Goal: Obtain resource: Download file/media

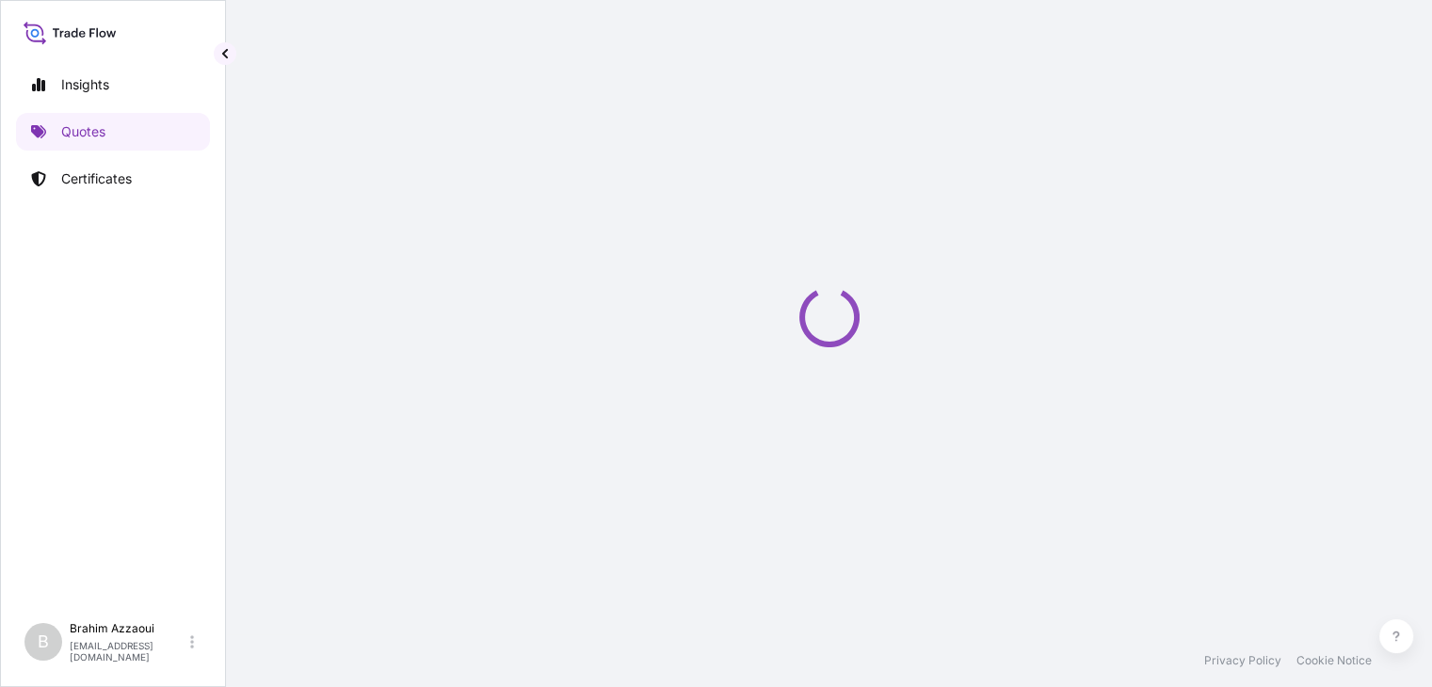
select select "Road / [GEOGRAPHIC_DATA]"
select select "Air"
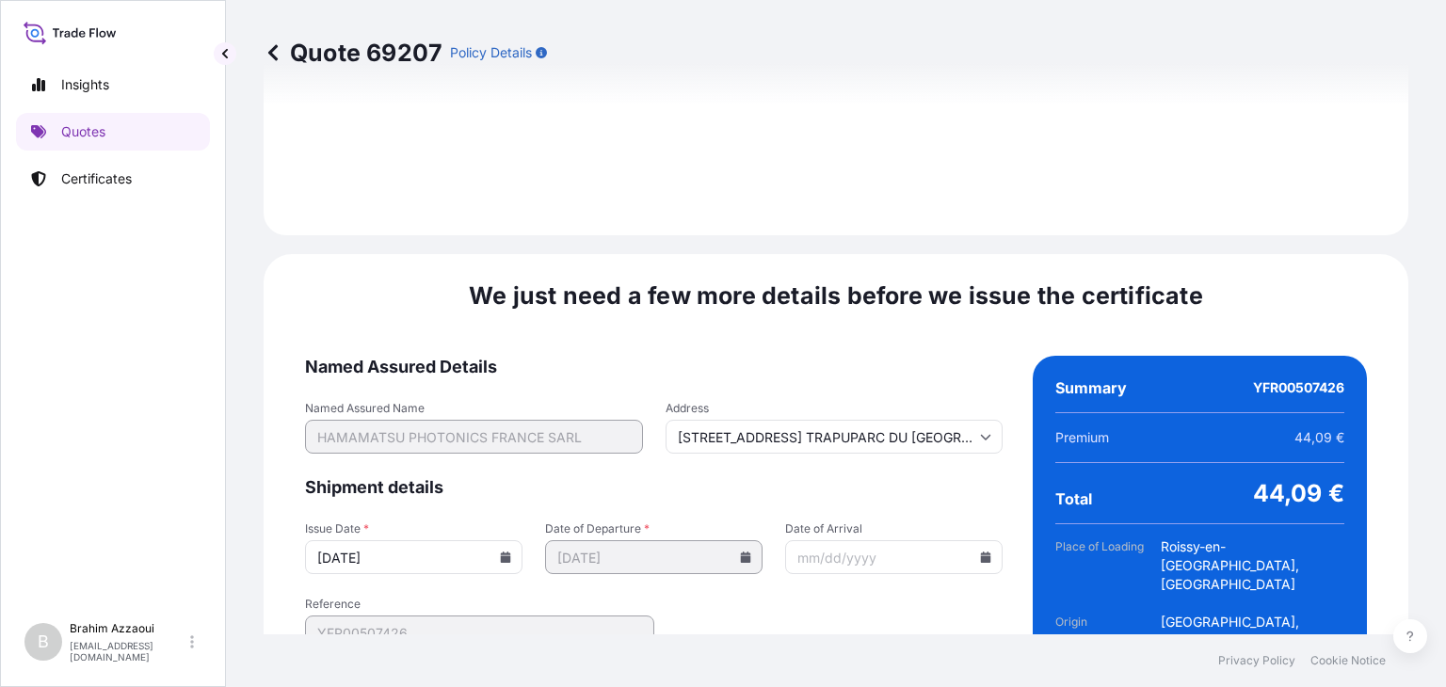
scroll to position [2380, 0]
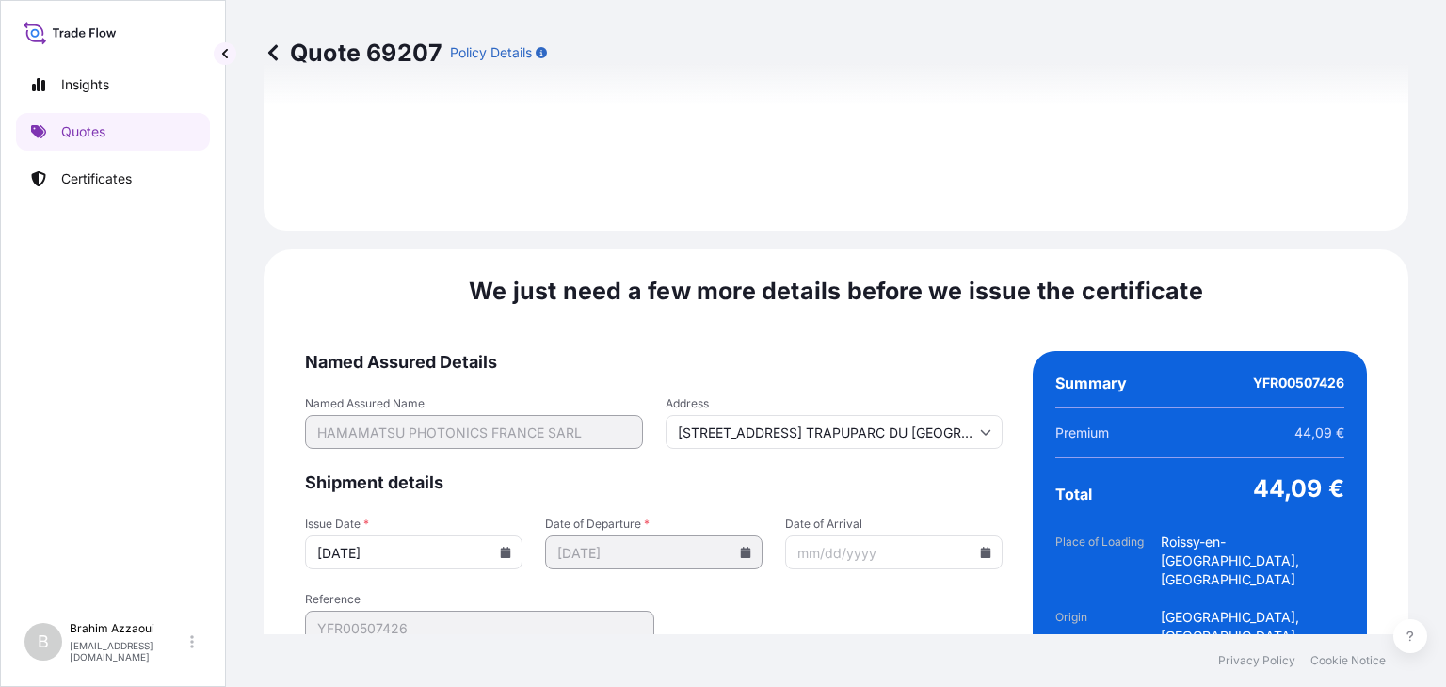
type input "[STREET_ADDRESS] TRAPUPARC DU [GEOGRAPHIC_DATA]"
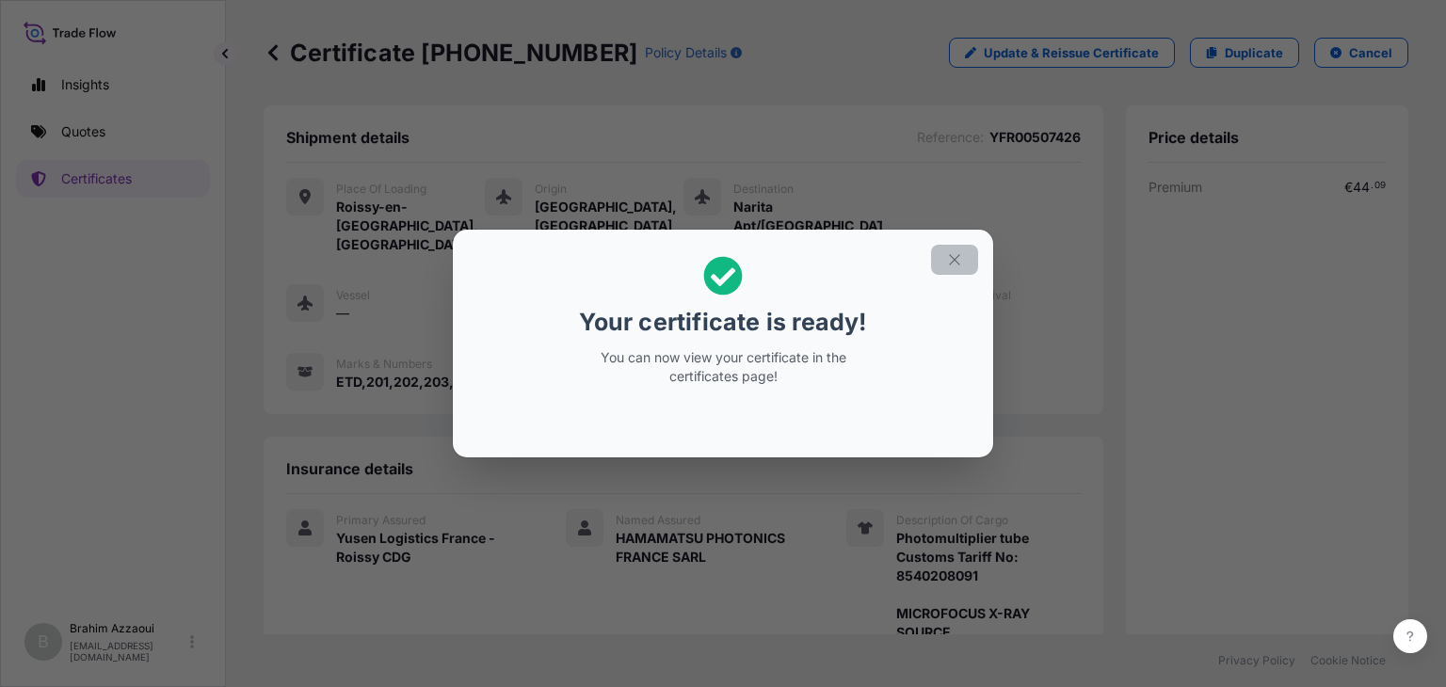
click at [943, 258] on button "button" at bounding box center [954, 260] width 47 height 30
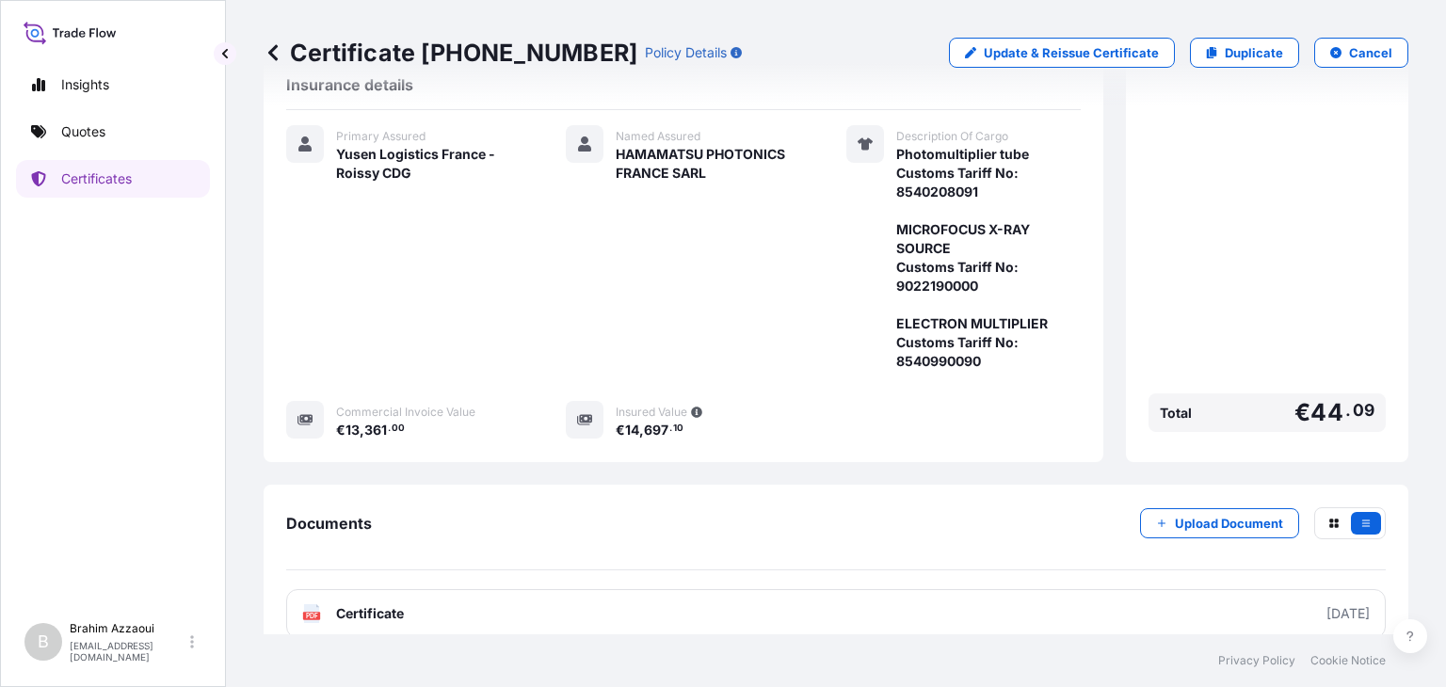
scroll to position [386, 0]
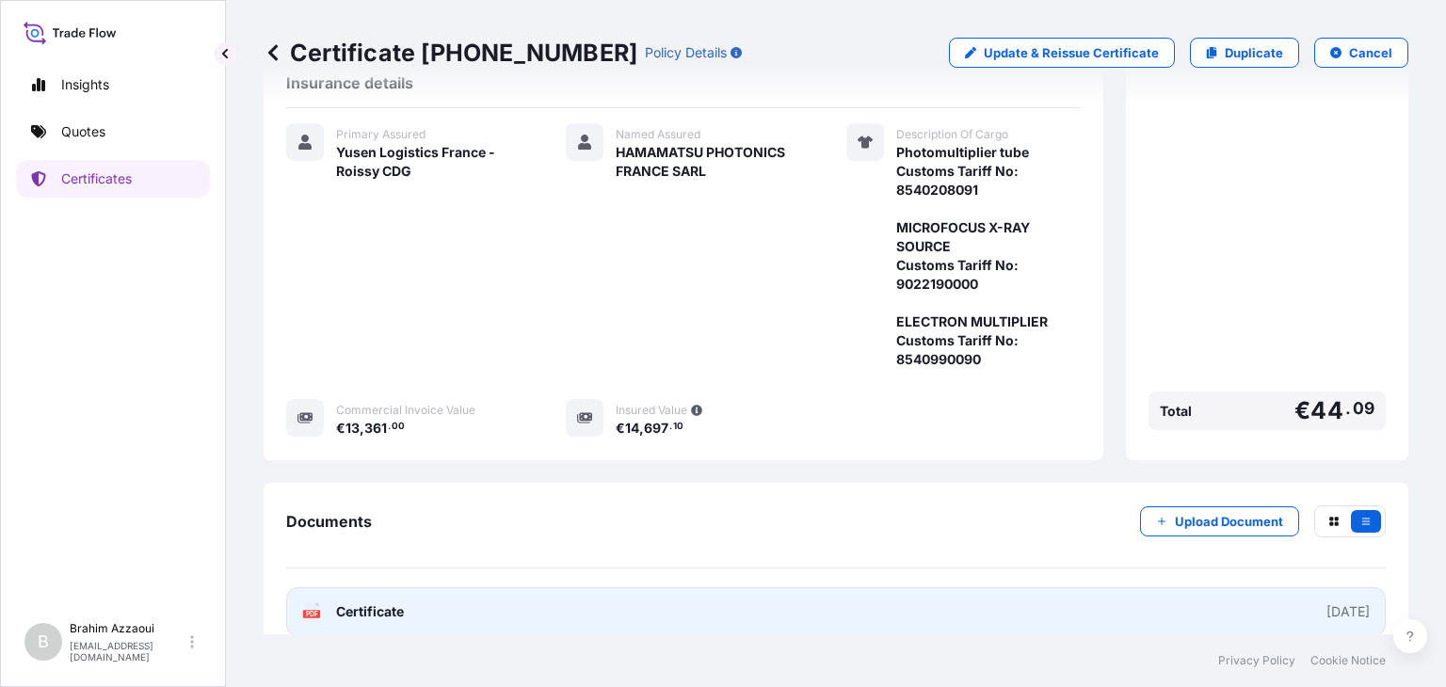
click at [707, 588] on link "PDF Certificate [DATE]" at bounding box center [836, 612] width 1100 height 49
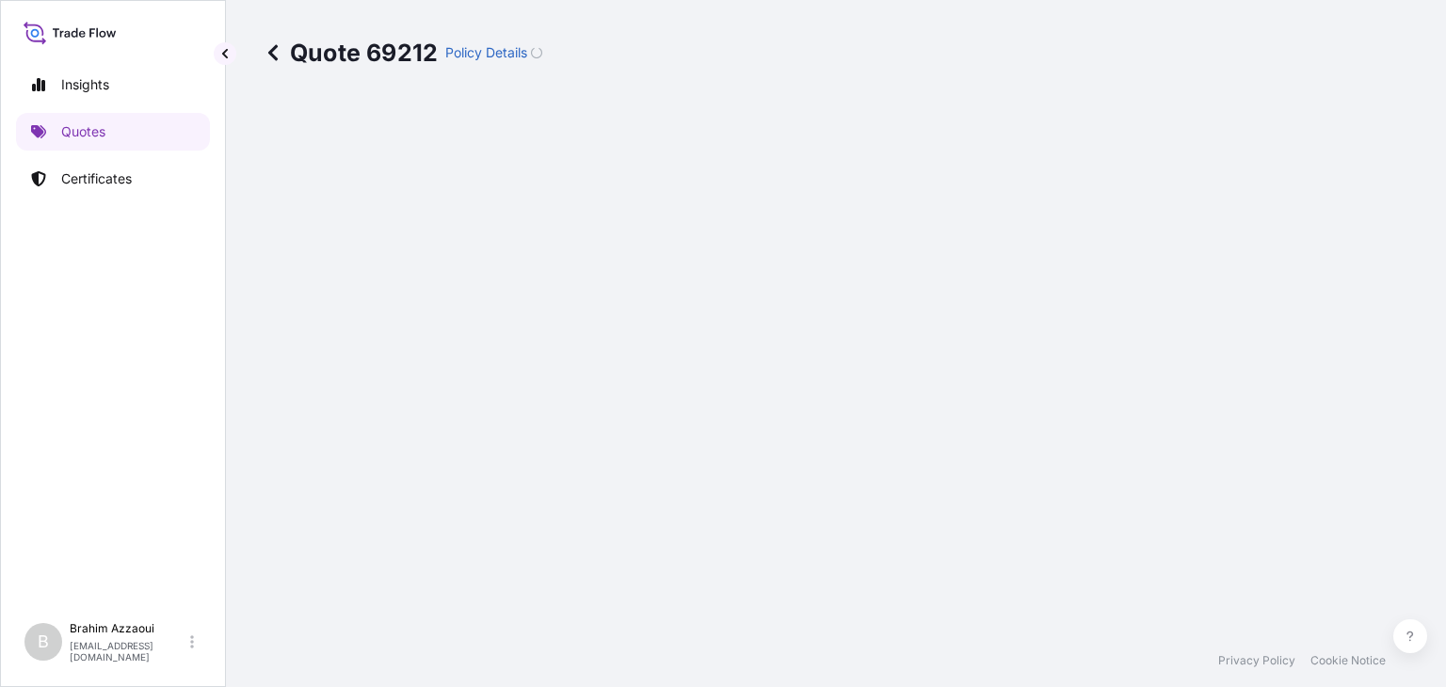
select select "Road / [GEOGRAPHIC_DATA]"
select select "Air"
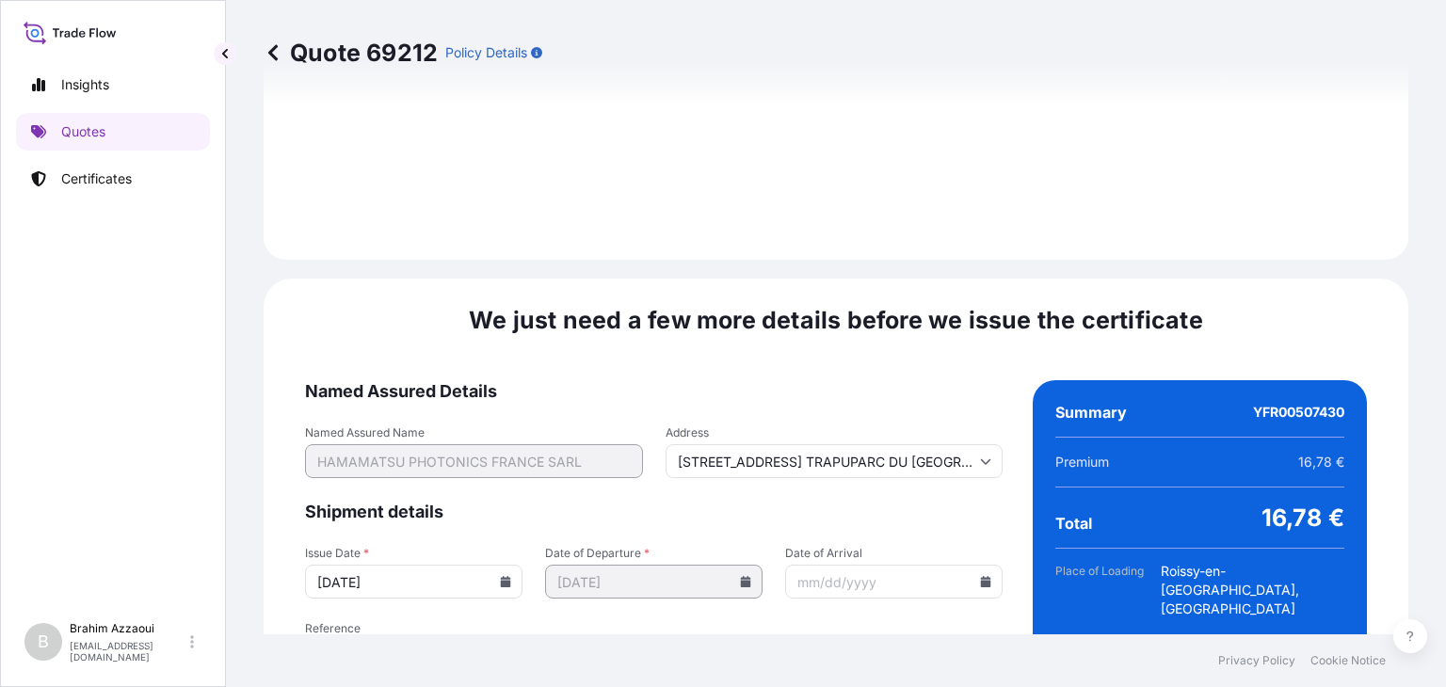
scroll to position [2380, 0]
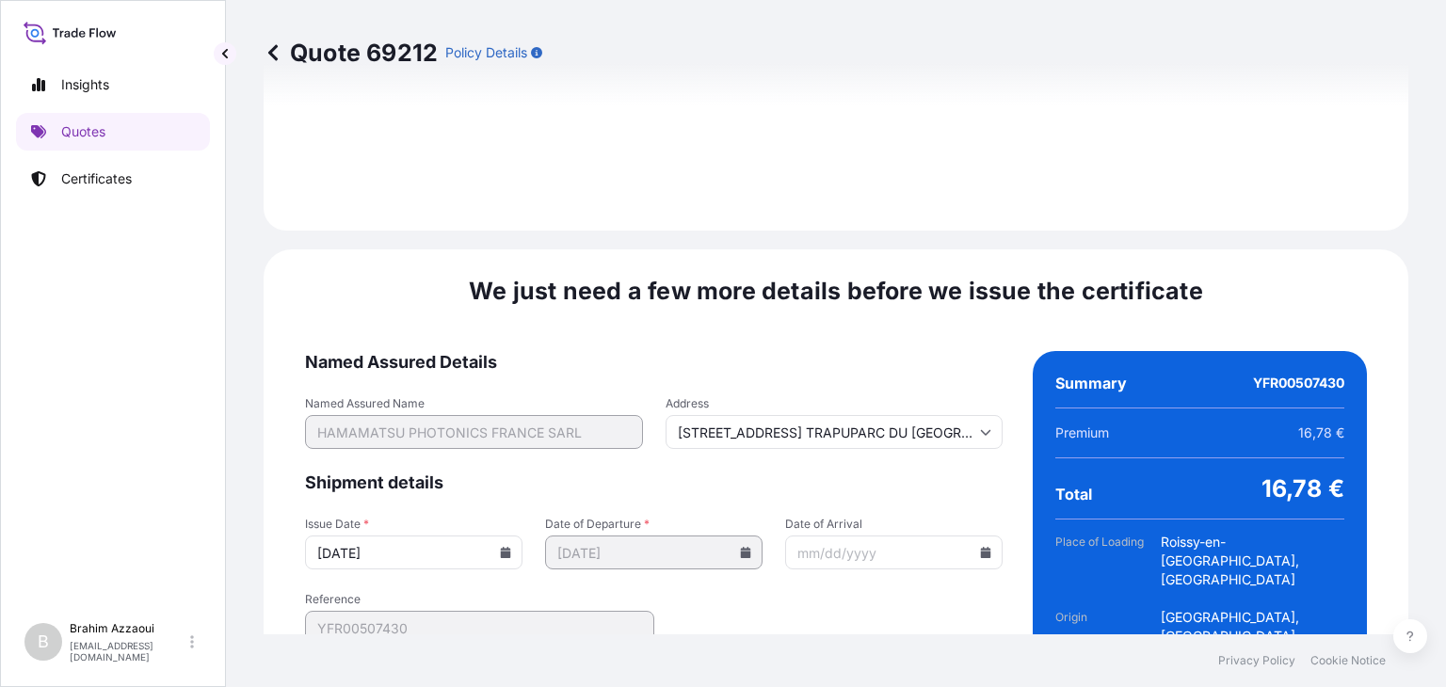
type input "[STREET_ADDRESS] TRAPUPARC DU [GEOGRAPHIC_DATA]"
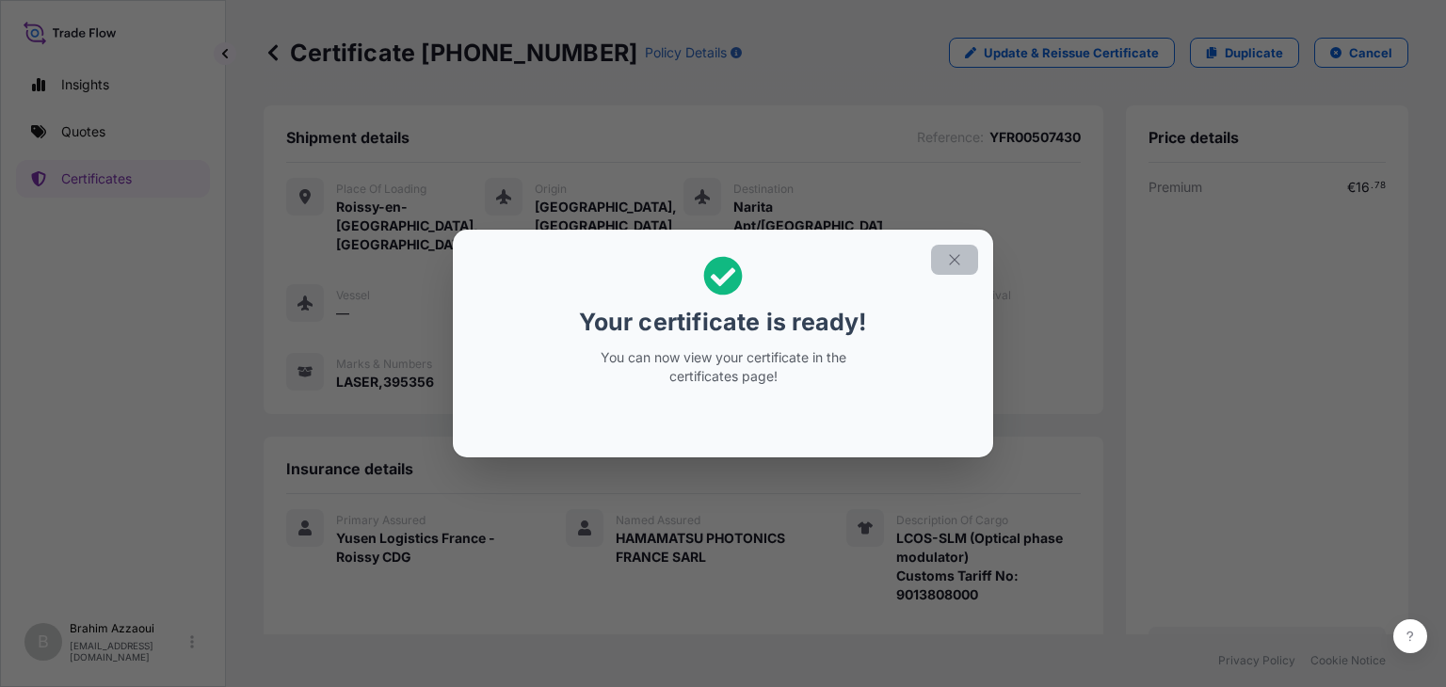
click at [953, 267] on icon "button" at bounding box center [954, 259] width 17 height 17
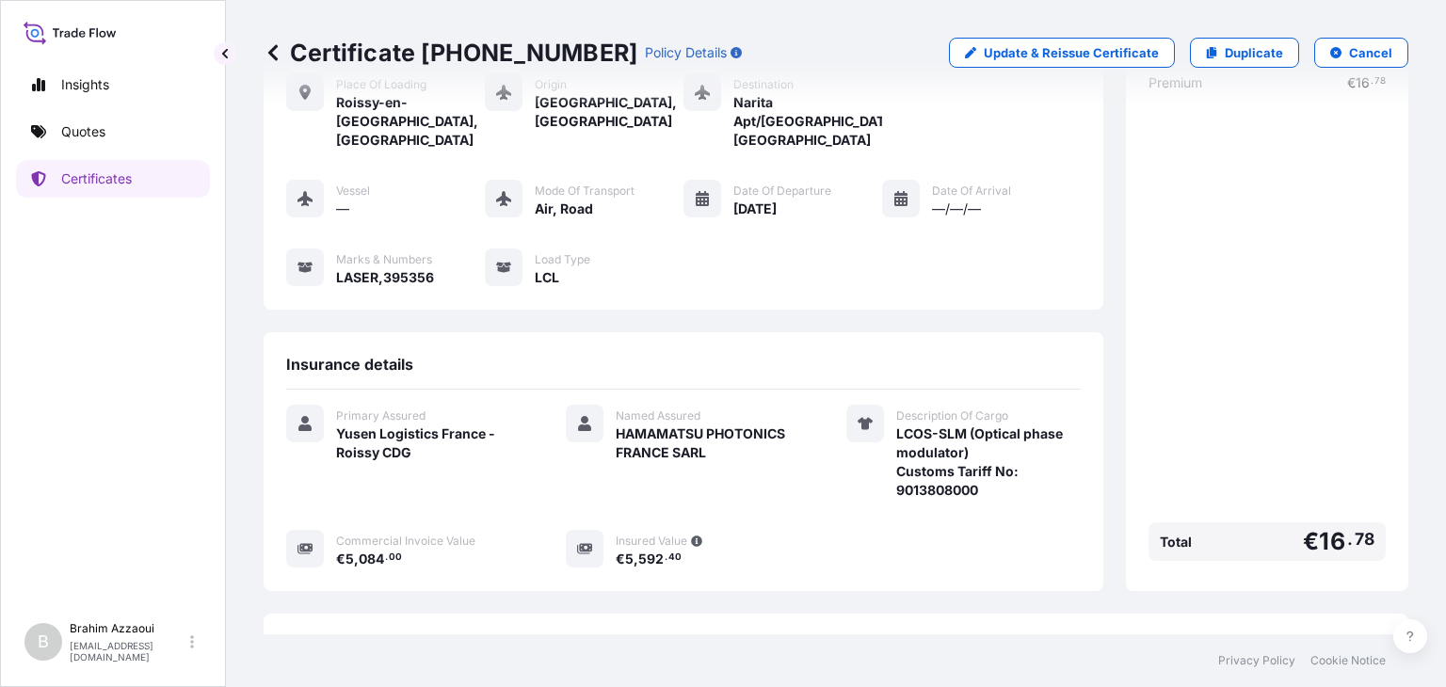
scroll to position [235, 0]
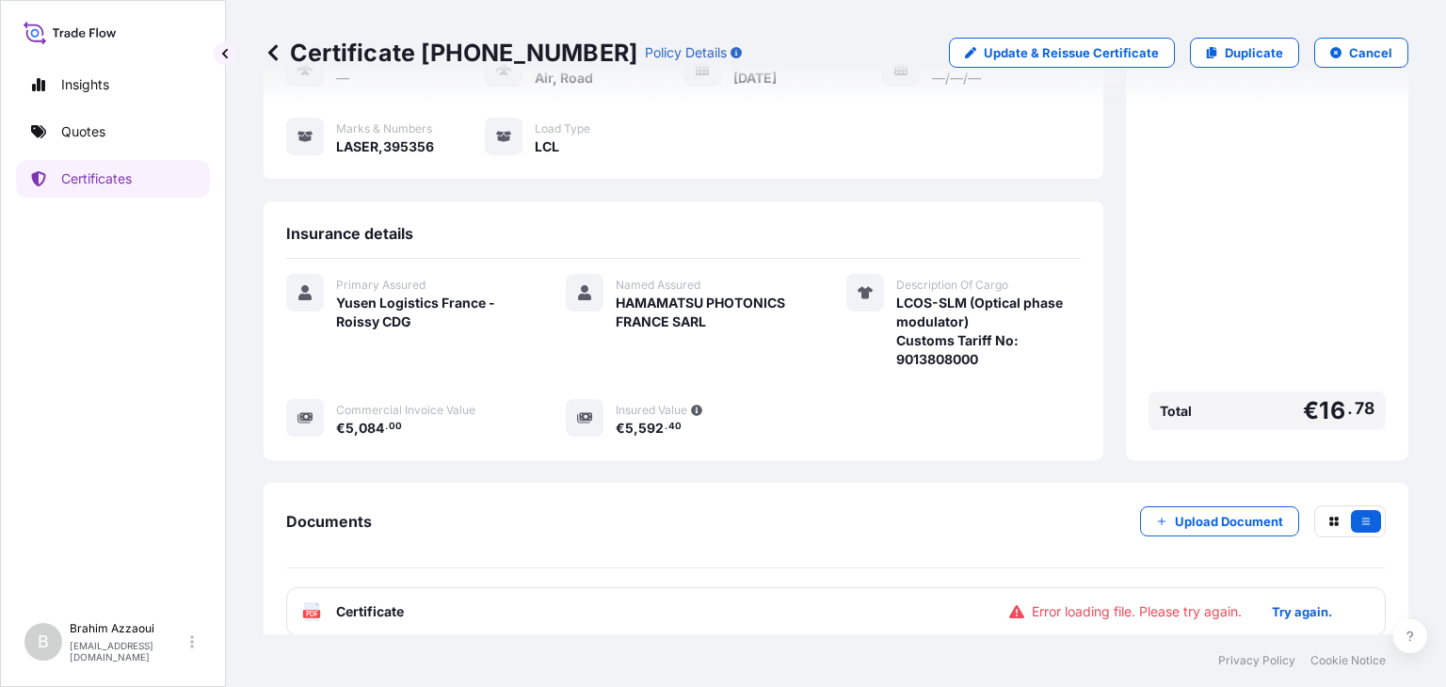
click at [388, 588] on div "PDF Certificate Error loading file. Please try again. Try again." at bounding box center [836, 612] width 1100 height 49
click at [370, 603] on span "Certificate" at bounding box center [370, 612] width 68 height 19
click at [1290, 603] on p "Try again." at bounding box center [1302, 612] width 60 height 19
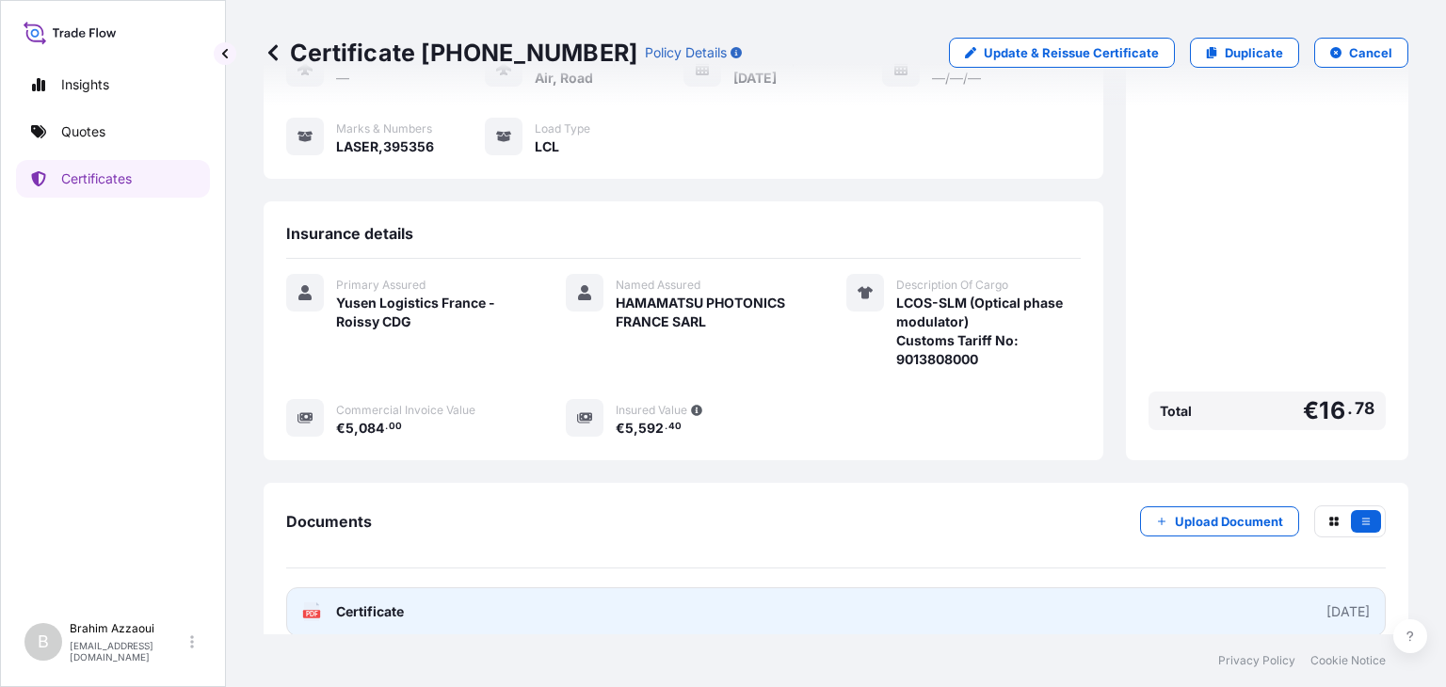
click at [1102, 595] on link "PDF Certificate [DATE]" at bounding box center [836, 612] width 1100 height 49
